Goal: Information Seeking & Learning: Find specific fact

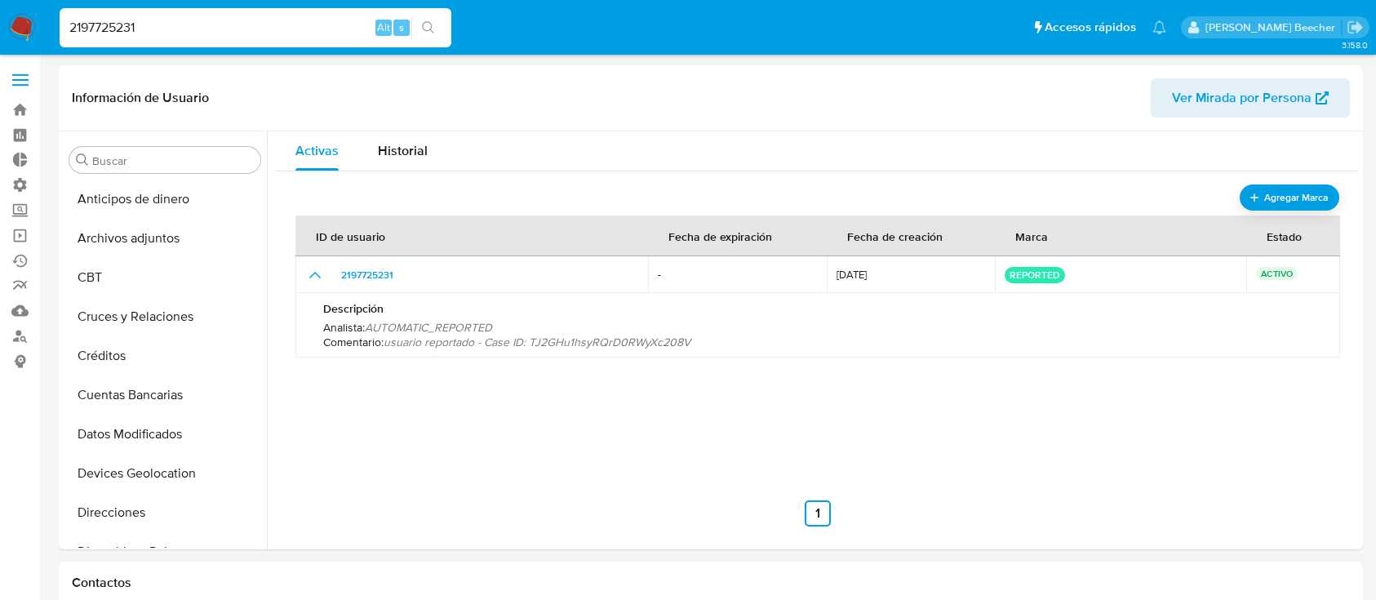
select select "10"
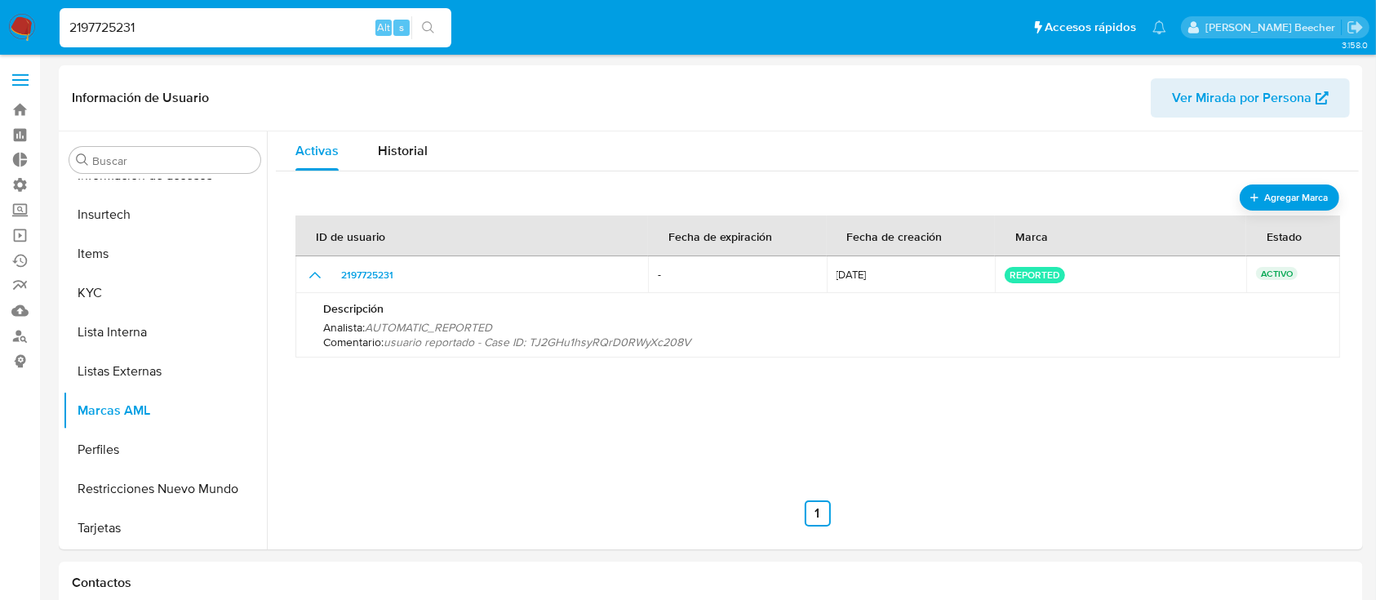
click at [203, 24] on input "2197725231" at bounding box center [256, 27] width 392 height 21
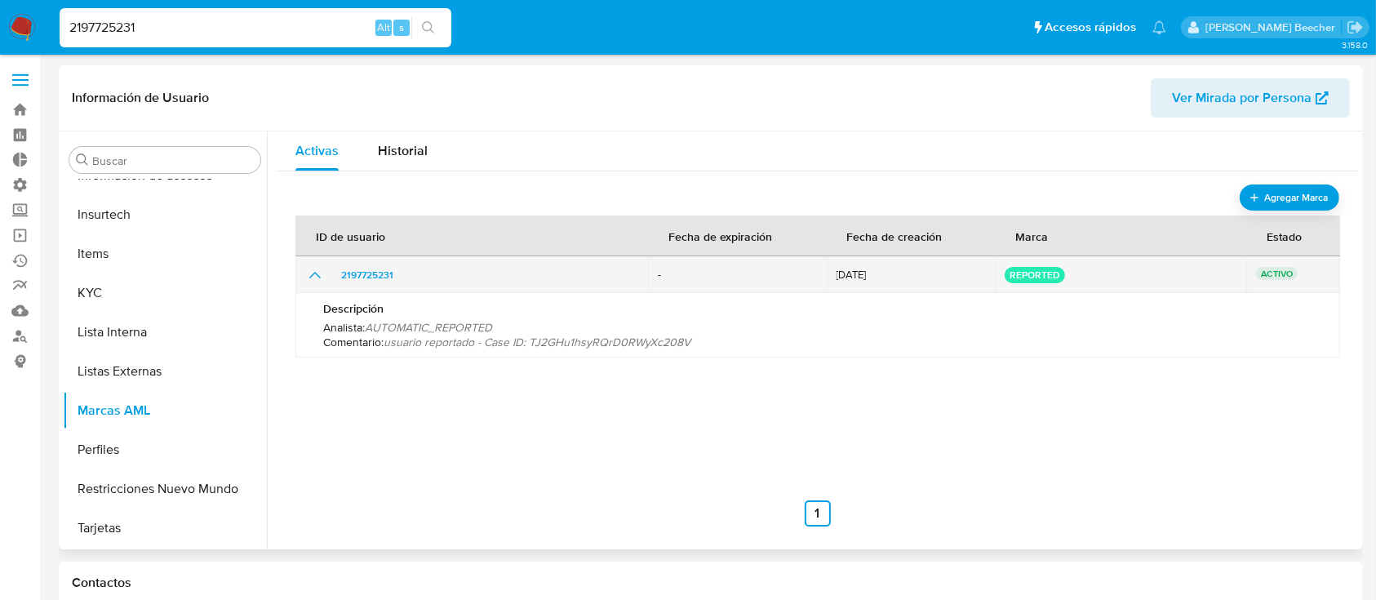
click at [316, 278] on icon "show_hidden_detail_by_id_2197725231" at bounding box center [315, 275] width 20 height 20
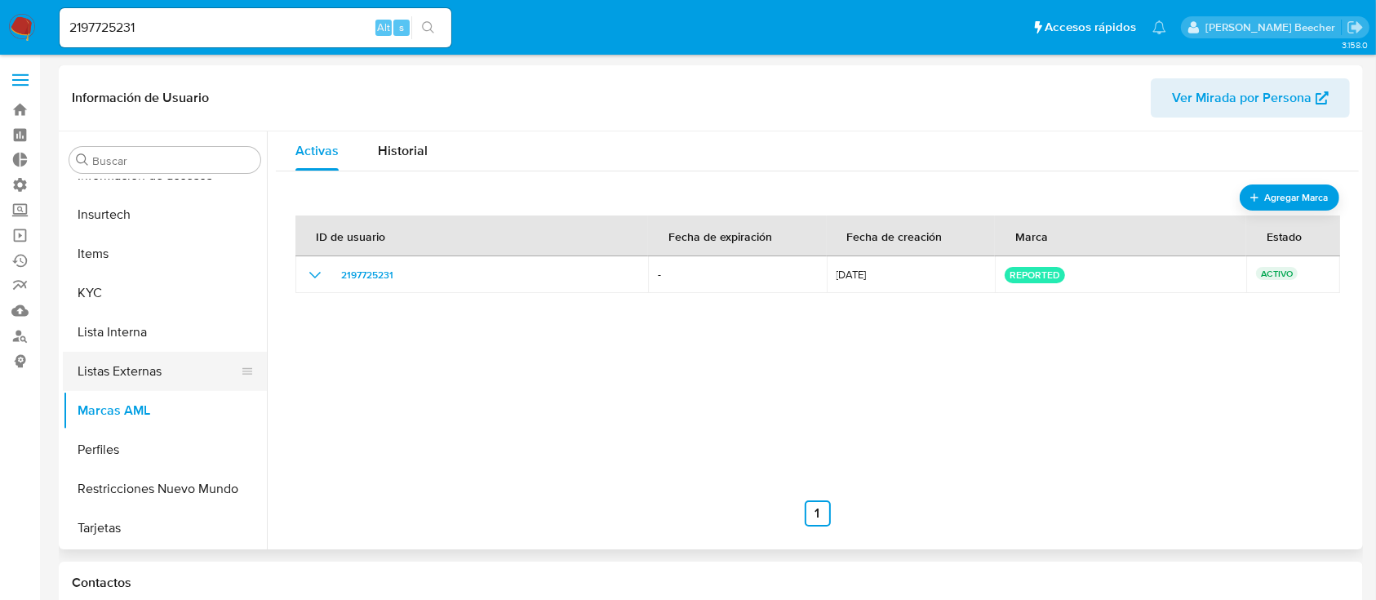
scroll to position [0, 0]
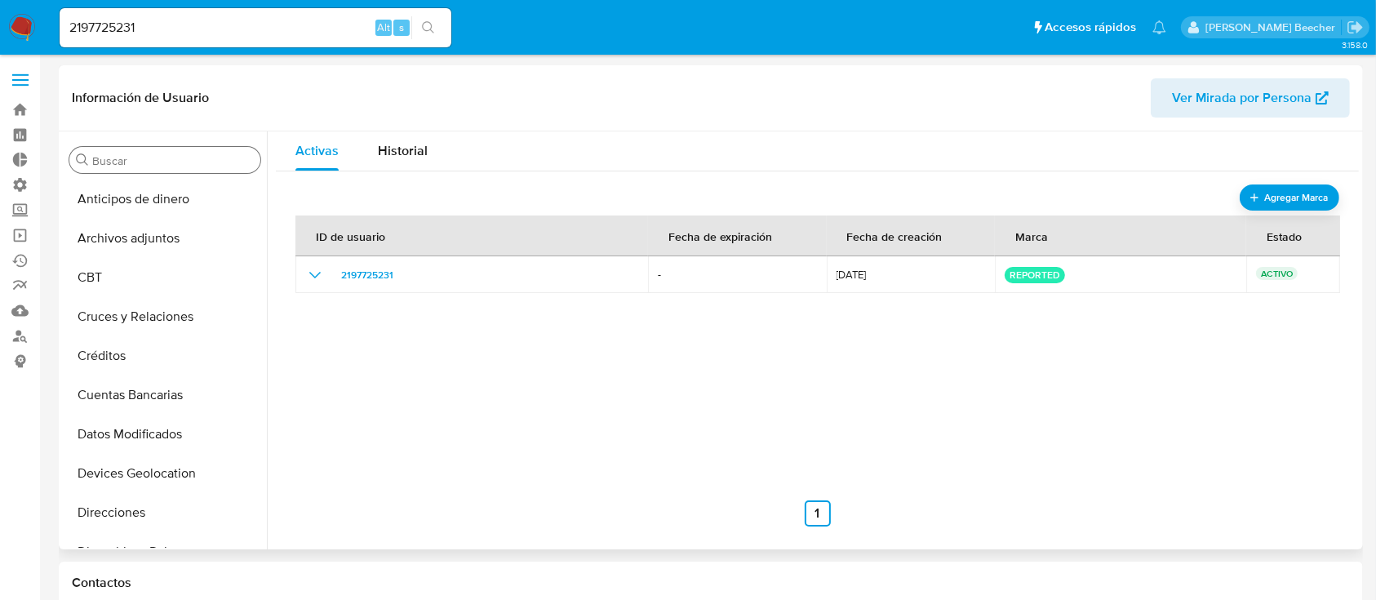
click at [115, 165] on input "Buscar" at bounding box center [173, 160] width 162 height 15
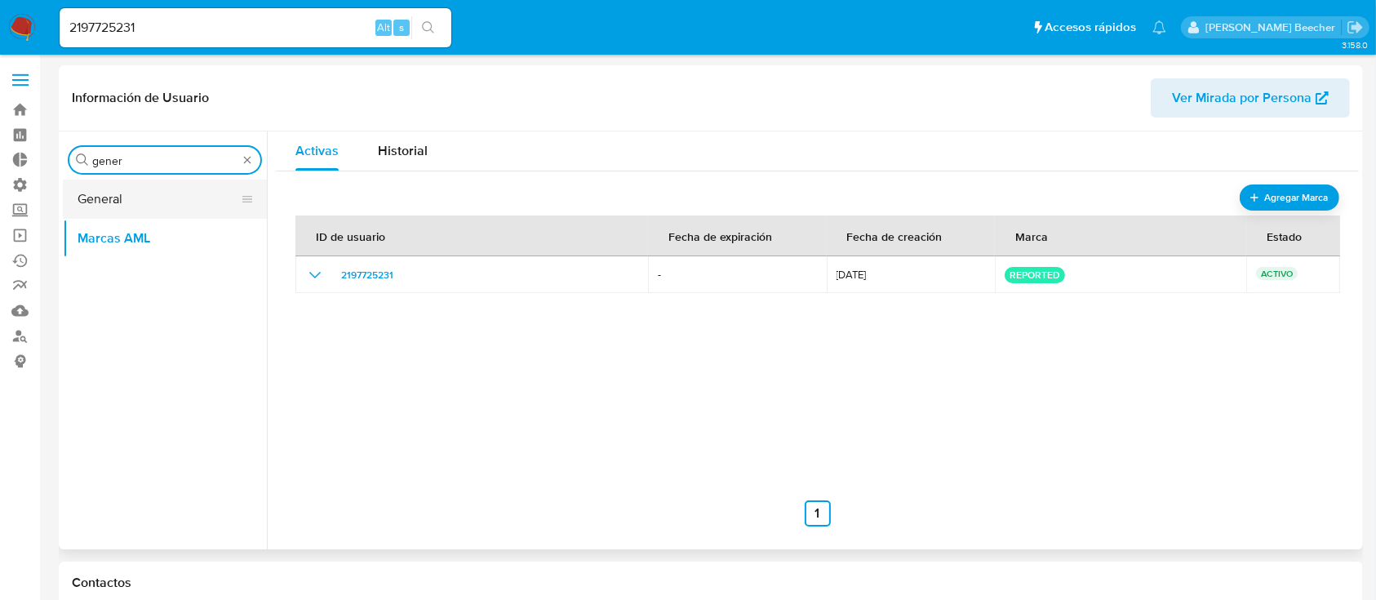
type input "gener"
click at [151, 206] on button "General" at bounding box center [158, 199] width 191 height 39
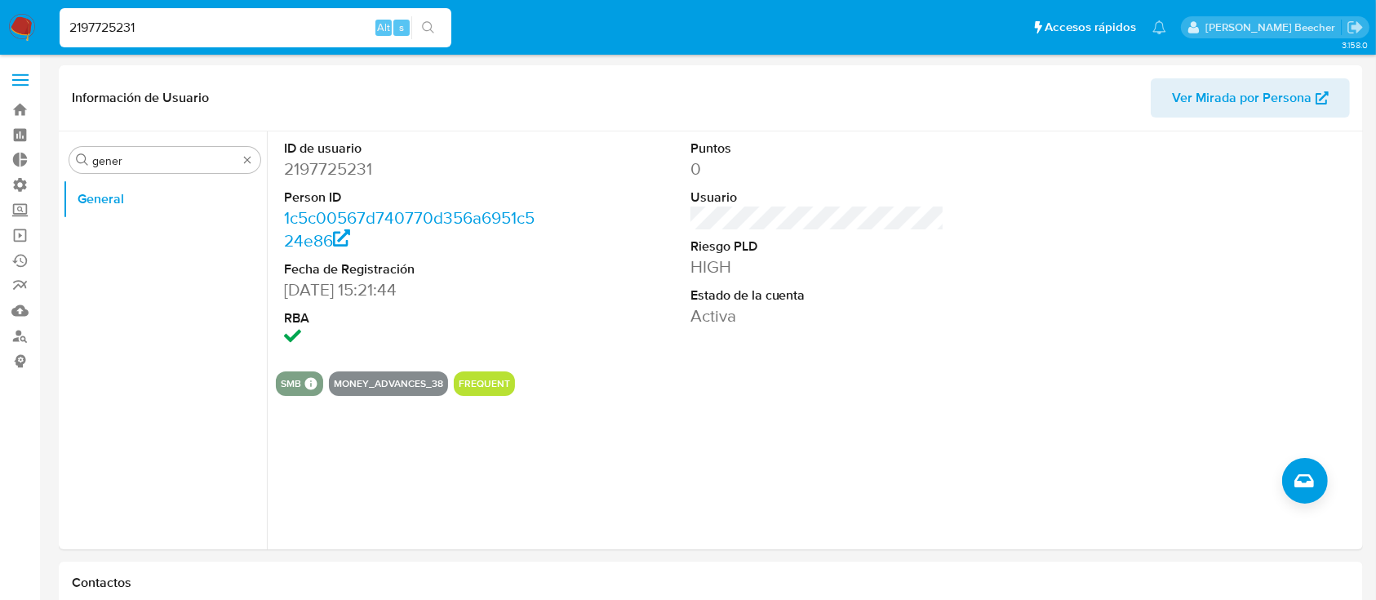
click at [147, 27] on input "2197725231" at bounding box center [256, 27] width 392 height 21
paste input "412709688"
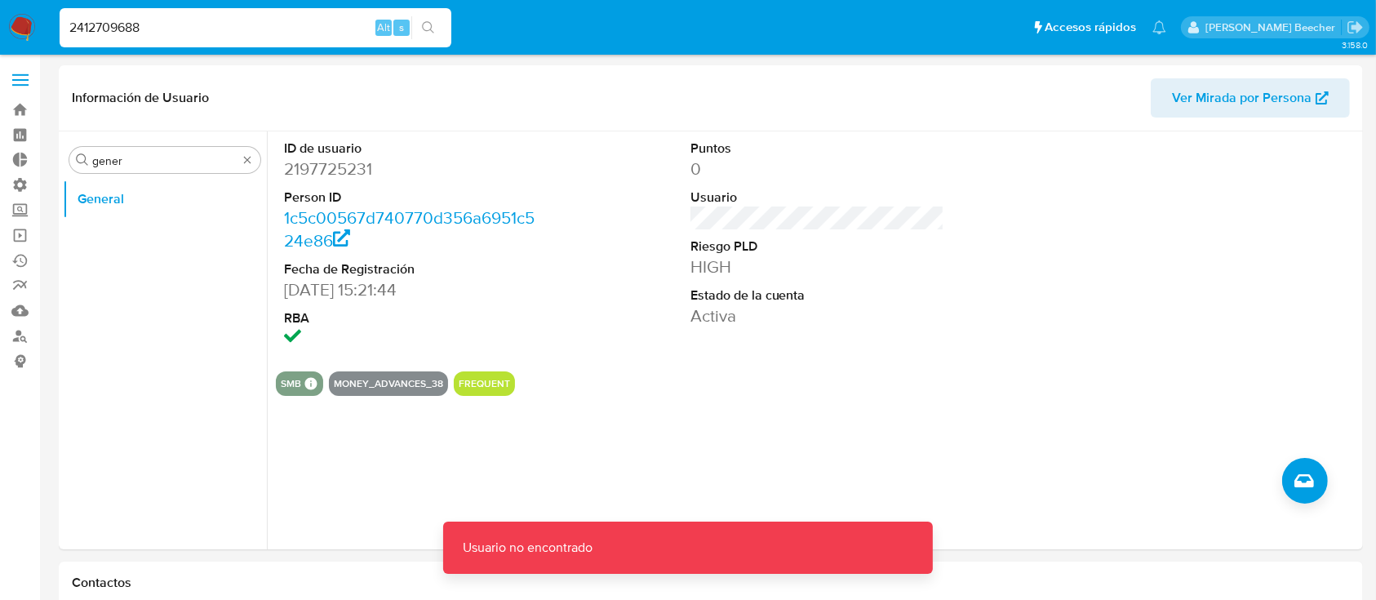
click at [185, 18] on input "2412709688" at bounding box center [256, 27] width 392 height 21
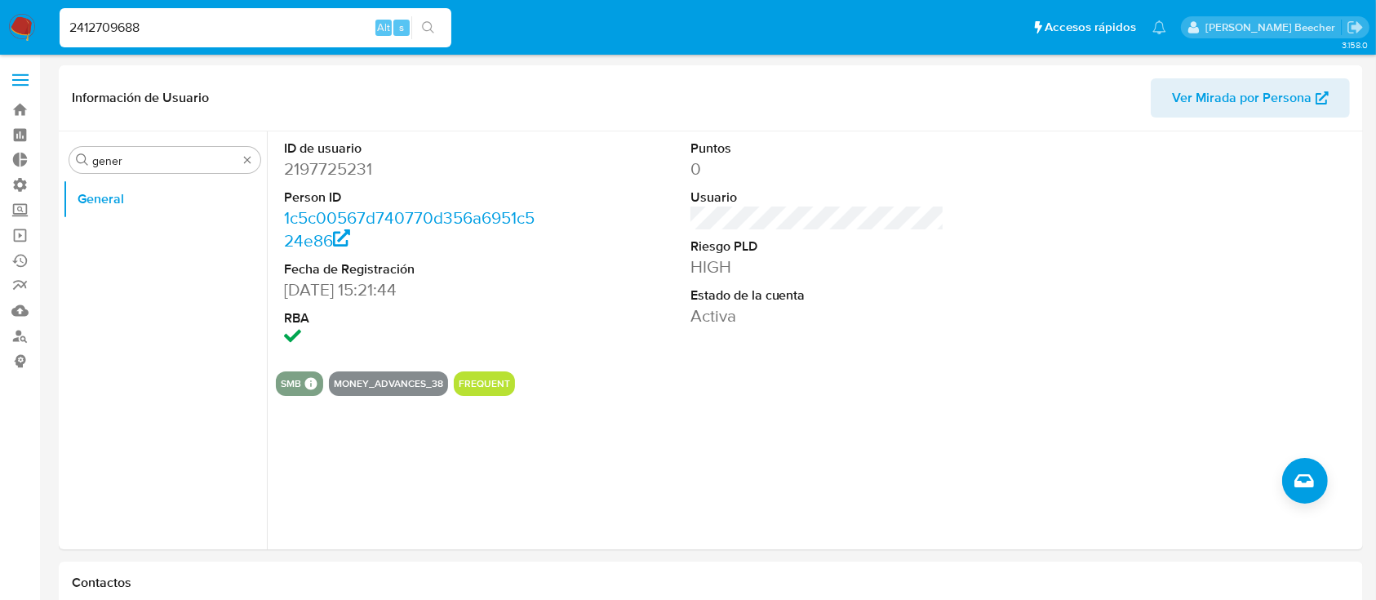
type input "2412709688"
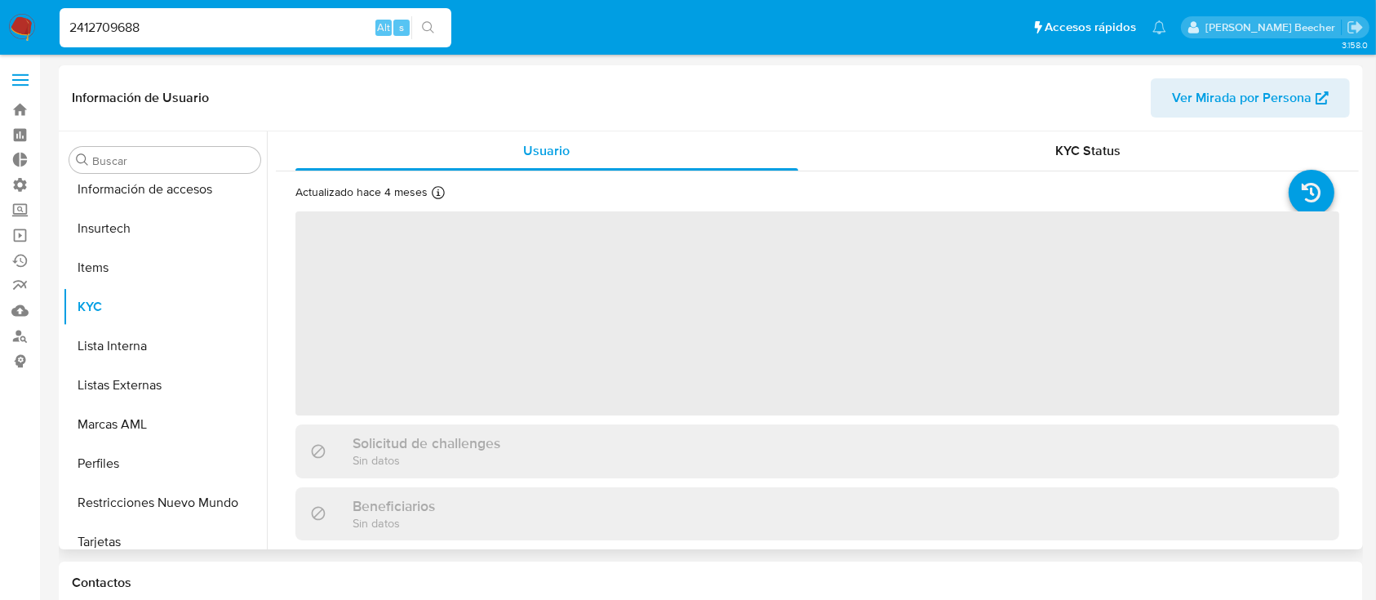
scroll to position [690, 0]
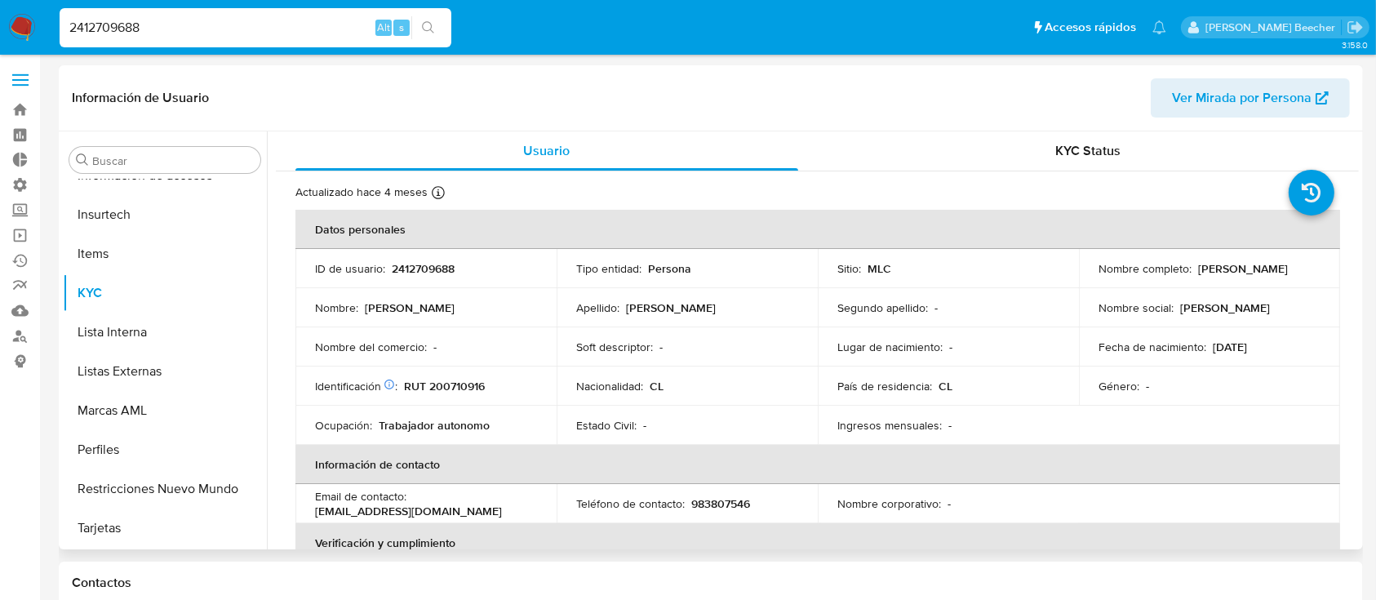
select select "10"
click at [155, 154] on input "Buscar" at bounding box center [173, 160] width 162 height 15
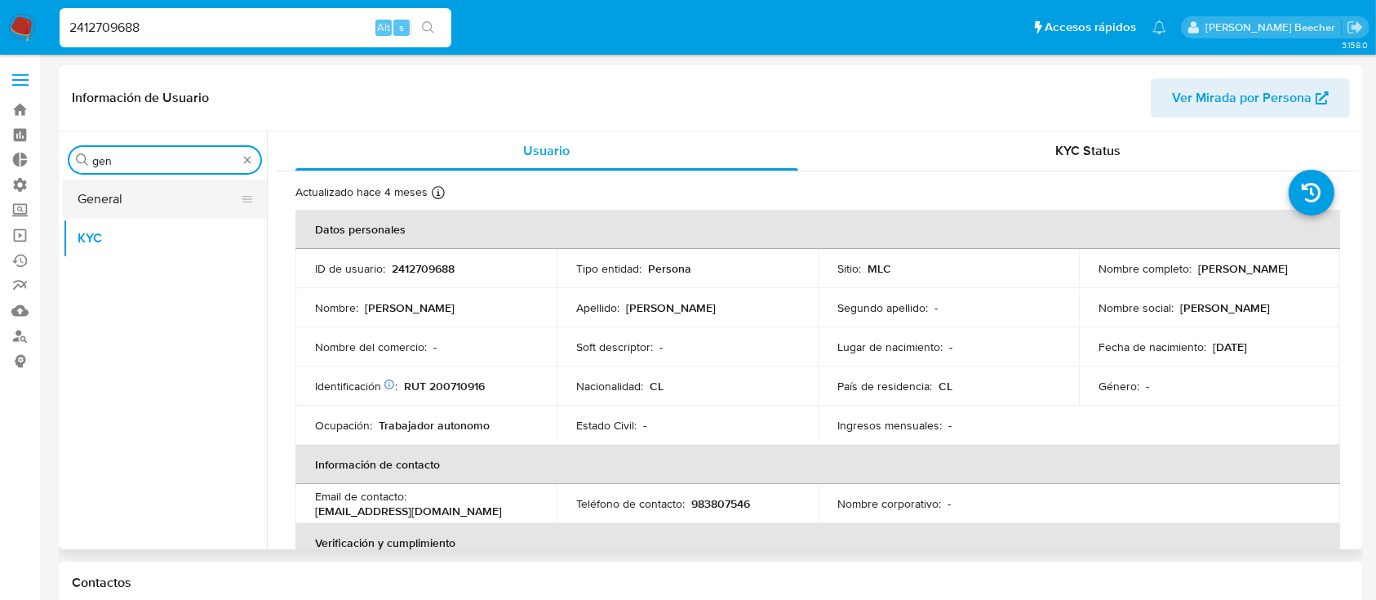
type input "gen"
click at [174, 213] on button "General" at bounding box center [158, 199] width 191 height 39
